Goal: Task Accomplishment & Management: Use online tool/utility

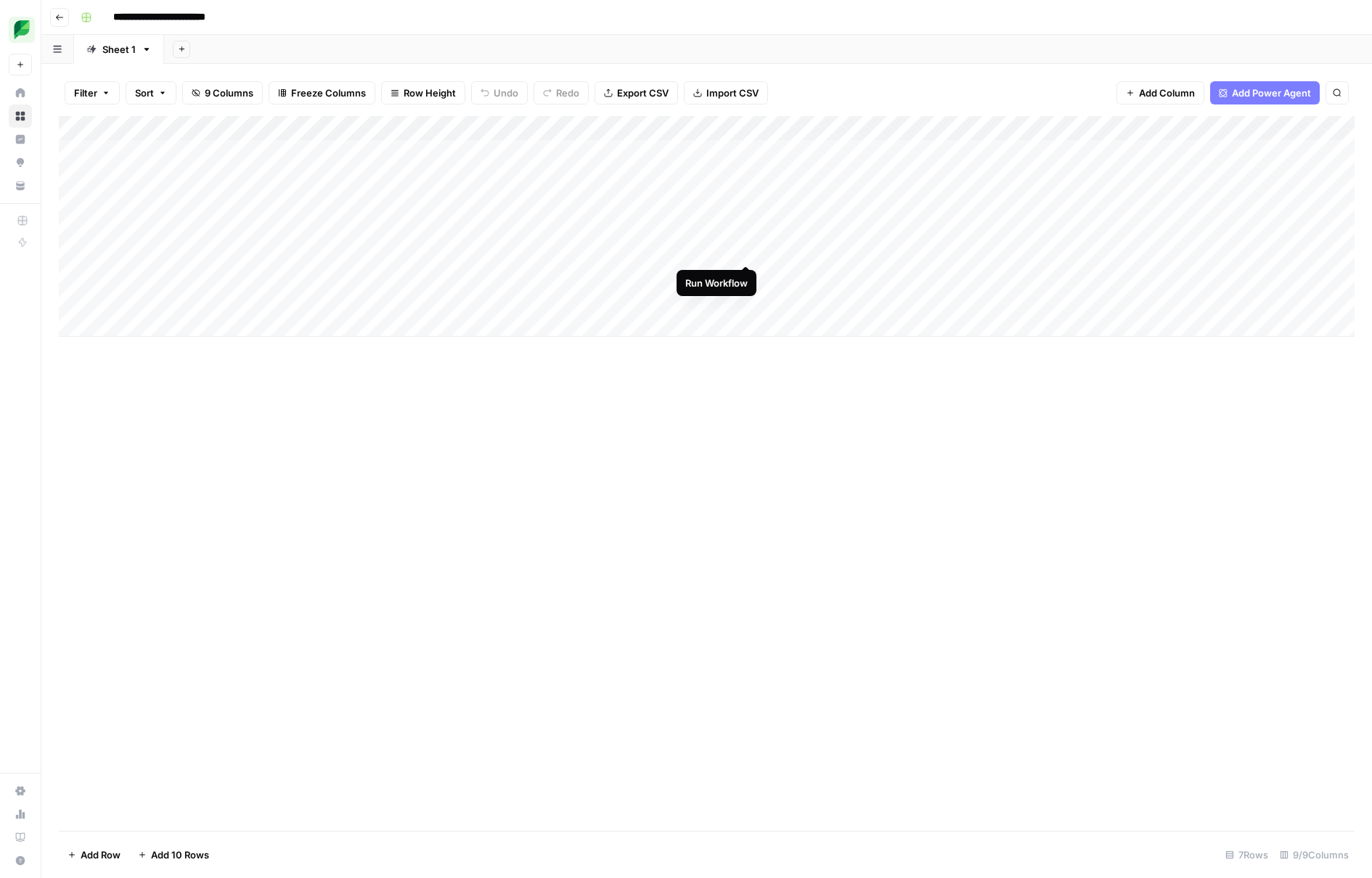
click at [749, 248] on div "Add Column" at bounding box center [706, 226] width 1296 height 221
click at [747, 299] on div "Add Column" at bounding box center [706, 226] width 1296 height 221
click at [745, 298] on div "Add Column" at bounding box center [706, 226] width 1296 height 221
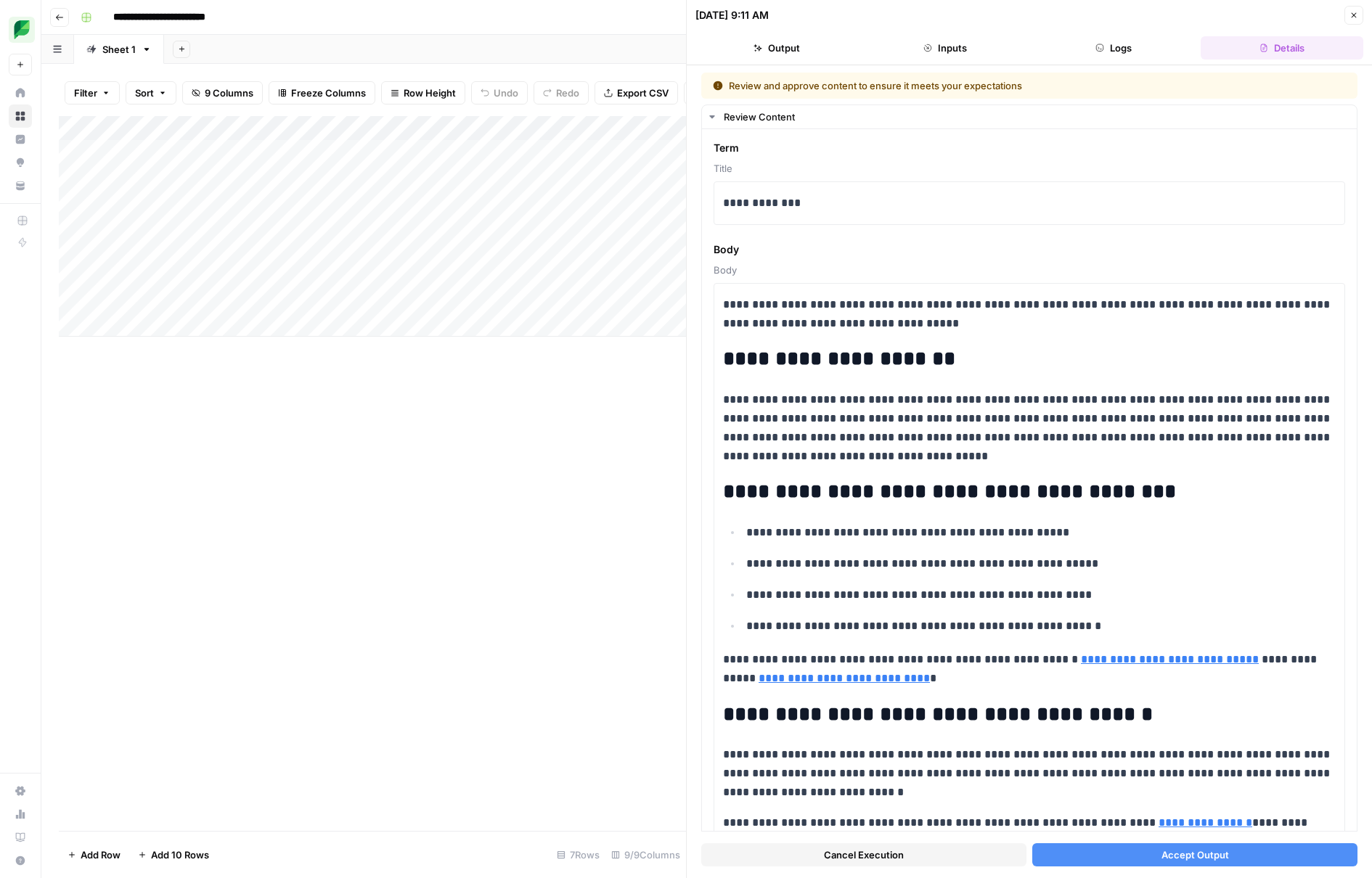
click at [1357, 19] on icon "button" at bounding box center [1354, 15] width 9 height 9
